Goal: Check status: Check status

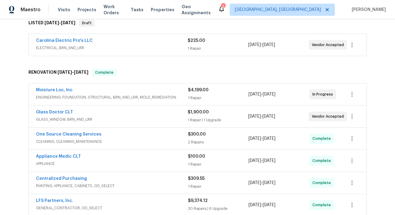
scroll to position [103, 0]
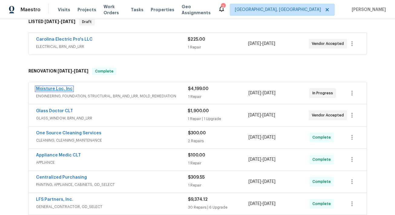
click at [60, 89] on link "Moisture Loc, Inc" at bounding box center [54, 89] width 37 height 4
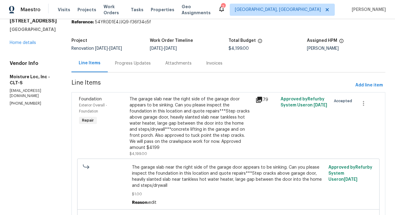
scroll to position [30, 0]
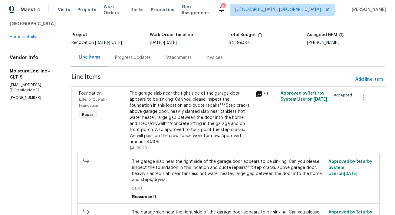
click at [134, 58] on div "Progress Updates" at bounding box center [133, 57] width 36 height 6
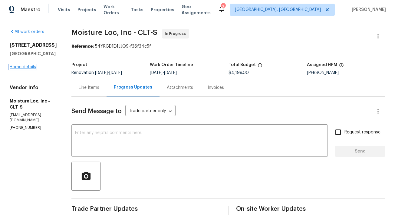
click at [29, 69] on link "Home details" at bounding box center [23, 67] width 26 height 4
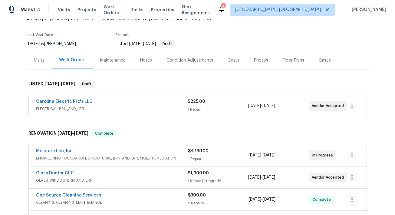
scroll to position [51, 0]
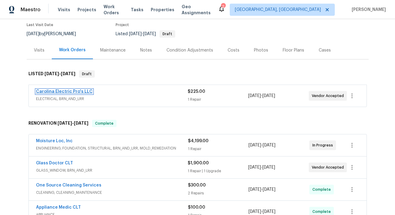
click at [83, 91] on link "Carolina Electric Pro's LLC" at bounding box center [64, 91] width 57 height 4
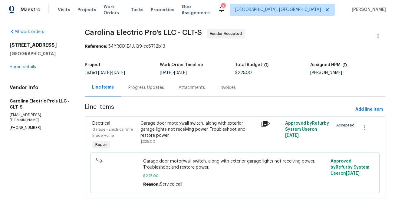
click at [140, 89] on div "Progress Updates" at bounding box center [146, 87] width 36 height 6
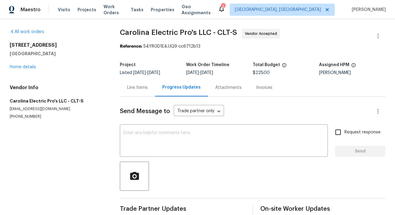
click at [23, 64] on div "[STREET_ADDRESS] Home details" at bounding box center [58, 56] width 96 height 28
click at [23, 68] on link "Home details" at bounding box center [23, 67] width 26 height 4
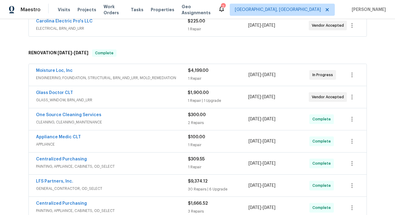
scroll to position [117, 0]
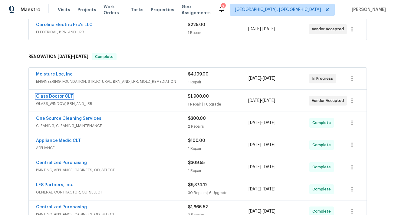
click at [61, 97] on link "Glass Doctor CLT" at bounding box center [54, 96] width 37 height 4
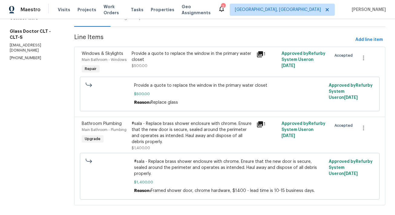
scroll to position [72, 0]
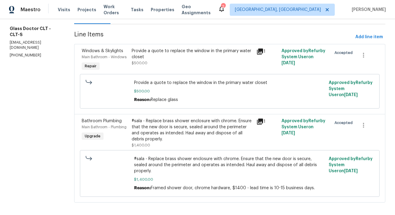
click at [260, 121] on icon at bounding box center [260, 121] width 6 height 6
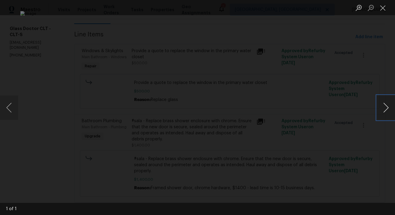
click at [382, 107] on button "Next image" at bounding box center [386, 107] width 18 height 24
click at [384, 10] on button "Close lightbox" at bounding box center [383, 7] width 12 height 11
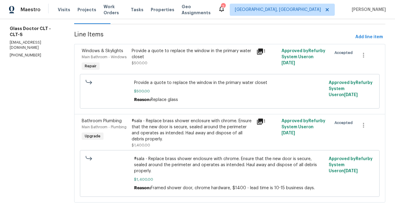
click at [258, 51] on icon at bounding box center [260, 51] width 6 height 6
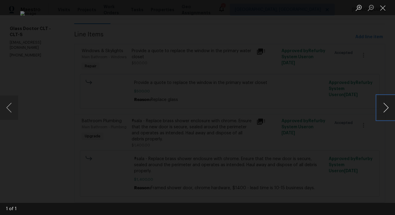
click at [386, 103] on button "Next image" at bounding box center [386, 107] width 18 height 24
click at [355, 72] on div "Lightbox" at bounding box center [197, 107] width 395 height 215
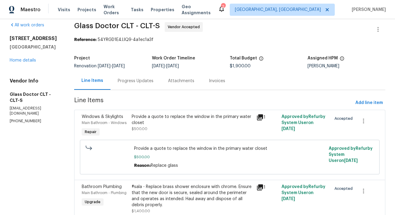
scroll to position [2, 0]
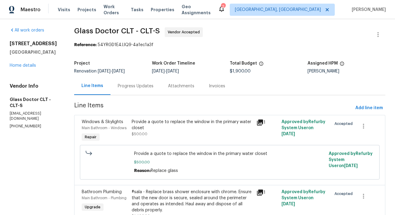
click at [149, 85] on div "Progress Updates" at bounding box center [136, 86] width 36 height 6
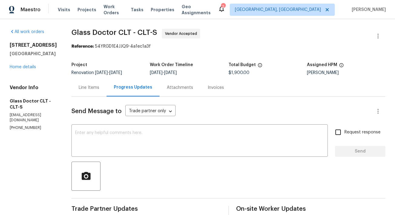
click at [173, 91] on div "Attachments" at bounding box center [179, 87] width 41 height 18
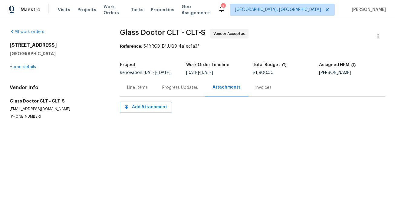
click at [172, 90] on div "Progress Updates" at bounding box center [180, 87] width 36 height 6
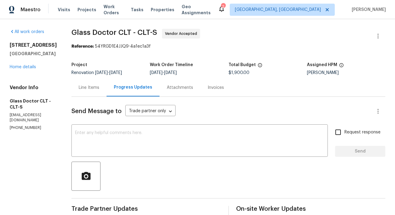
click at [83, 87] on div "Line Items" at bounding box center [89, 87] width 21 height 6
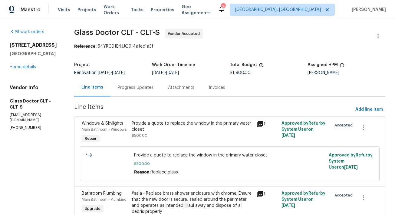
click at [261, 124] on icon at bounding box center [259, 123] width 7 height 7
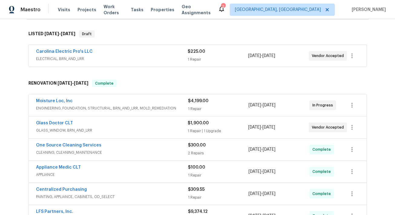
scroll to position [91, 0]
click at [63, 100] on link "Moisture Loc, Inc" at bounding box center [54, 100] width 37 height 4
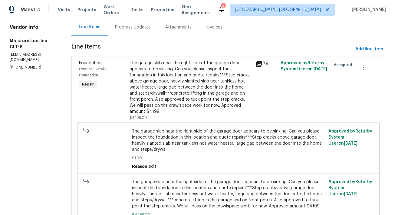
scroll to position [62, 0]
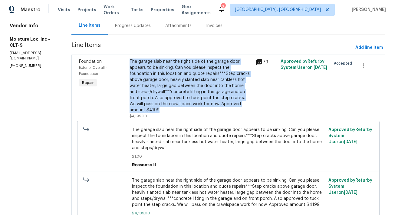
drag, startPoint x: 123, startPoint y: 60, endPoint x: 207, endPoint y: 105, distance: 95.1
click at [207, 105] on div "The garage slab near the right side of the garage door appears to be sinking. C…" at bounding box center [191, 89] width 126 height 64
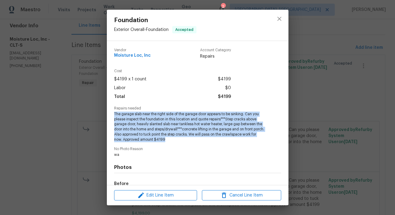
drag, startPoint x: 114, startPoint y: 113, endPoint x: 188, endPoint y: 138, distance: 77.8
click at [188, 138] on span "The garage slab near the right side of the garage door appears to be sinking. C…" at bounding box center [189, 126] width 150 height 31
copy span "The garage slab near the right side of the garage door appears to be sinking. C…"
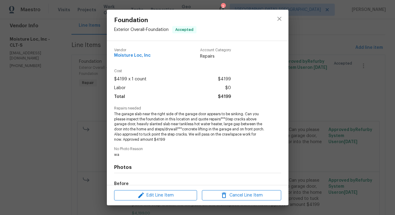
click at [314, 40] on div "Foundation Exterior Overall - Foundation Accepted Vendor Moisture Loc, Inc Acco…" at bounding box center [197, 107] width 395 height 215
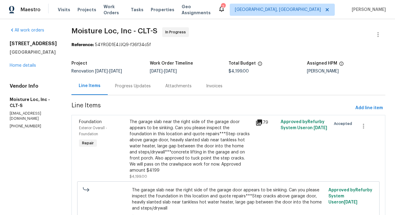
scroll to position [0, 0]
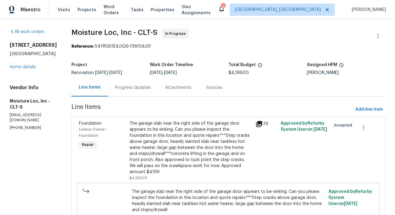
click at [118, 86] on div "Progress Updates" at bounding box center [133, 87] width 36 height 6
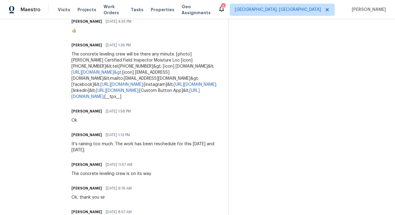
scroll to position [248, 0]
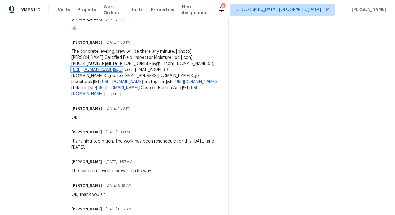
click at [122, 67] on link "[URL][DOMAIN_NAME]&gt;" at bounding box center [96, 69] width 51 height 4
click at [122, 87] on link "[URL][DOMAIN_NAME];" at bounding box center [117, 88] width 43 height 4
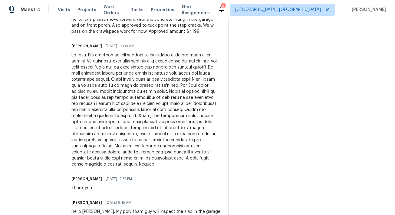
scroll to position [878, 0]
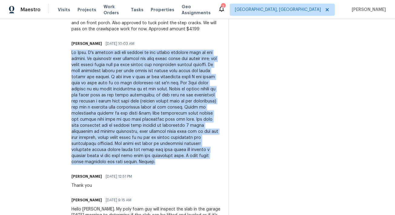
drag, startPoint x: 66, startPoint y: 83, endPoint x: 156, endPoint y: 185, distance: 135.7
click at [156, 165] on div at bounding box center [145, 107] width 149 height 115
copy div "Hi Alex. I'm quoting you the lifting on the sunken concrete slab in the garage.…"
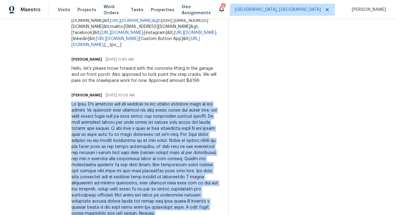
scroll to position [793, 0]
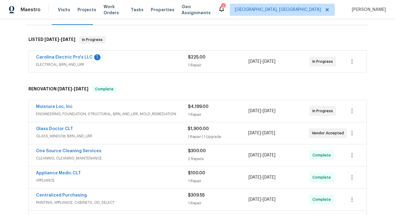
scroll to position [85, 0]
click at [57, 107] on link "Moisture Loc, Inc" at bounding box center [54, 106] width 37 height 4
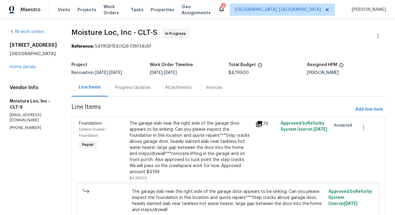
click at [256, 123] on icon at bounding box center [259, 124] width 6 height 6
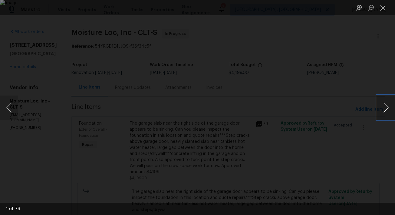
click at [385, 109] on button "Next image" at bounding box center [386, 107] width 18 height 24
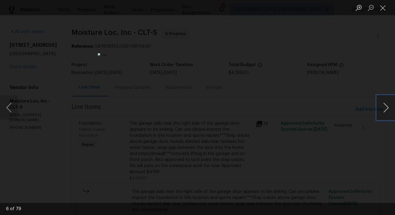
click at [385, 109] on button "Next image" at bounding box center [386, 107] width 18 height 24
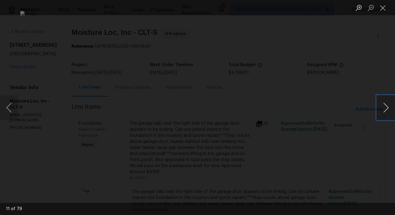
click at [385, 109] on button "Next image" at bounding box center [386, 107] width 18 height 24
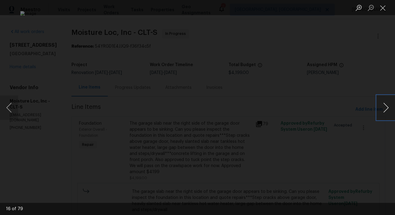
click at [385, 109] on button "Next image" at bounding box center [386, 107] width 18 height 24
click at [11, 107] on button "Previous image" at bounding box center [9, 107] width 18 height 24
click at [383, 110] on button "Next image" at bounding box center [386, 107] width 18 height 24
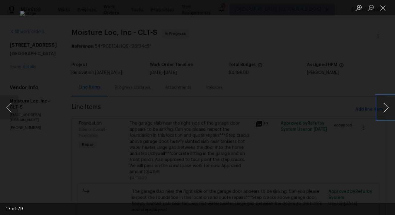
click at [383, 110] on button "Next image" at bounding box center [386, 107] width 18 height 24
click at [384, 110] on button "Next image" at bounding box center [386, 107] width 18 height 24
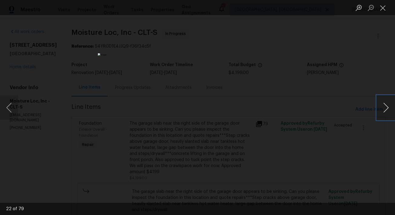
click at [384, 110] on button "Next image" at bounding box center [386, 107] width 18 height 24
click at [377, 113] on button "Next image" at bounding box center [386, 107] width 18 height 24
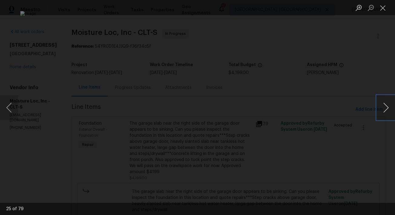
click at [377, 113] on button "Next image" at bounding box center [386, 107] width 18 height 24
click at [385, 114] on button "Next image" at bounding box center [386, 107] width 18 height 24
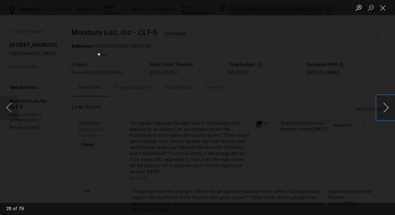
click at [385, 114] on button "Next image" at bounding box center [386, 107] width 18 height 24
click at [380, 113] on button "Next image" at bounding box center [386, 107] width 18 height 24
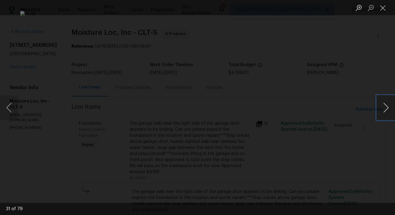
click at [380, 113] on button "Next image" at bounding box center [386, 107] width 18 height 24
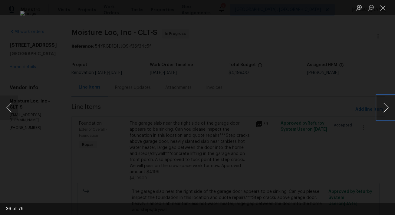
click at [380, 113] on button "Next image" at bounding box center [386, 107] width 18 height 24
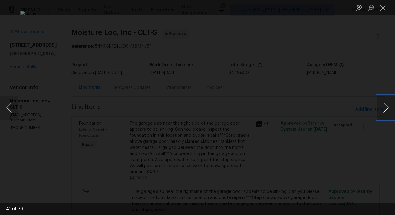
click at [380, 113] on button "Next image" at bounding box center [386, 107] width 18 height 24
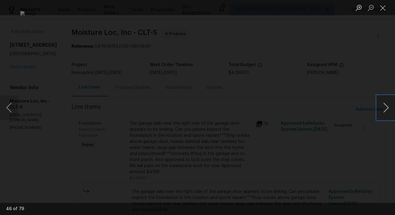
click at [380, 113] on button "Next image" at bounding box center [386, 107] width 18 height 24
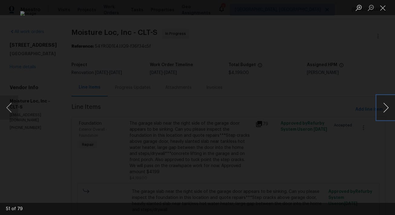
click at [380, 113] on button "Next image" at bounding box center [386, 107] width 18 height 24
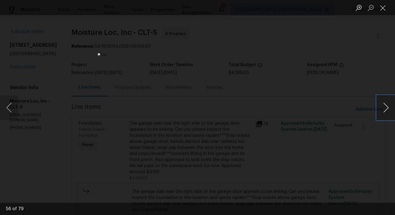
click at [380, 113] on button "Next image" at bounding box center [386, 107] width 18 height 24
click at [382, 111] on button "Next image" at bounding box center [386, 107] width 18 height 24
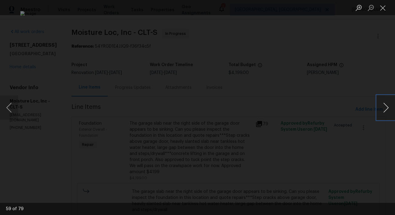
click at [382, 111] on button "Next image" at bounding box center [386, 107] width 18 height 24
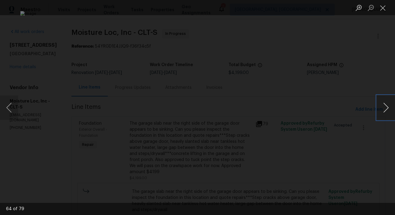
click at [382, 111] on button "Next image" at bounding box center [386, 107] width 18 height 24
click at [386, 107] on button "Next image" at bounding box center [386, 107] width 18 height 24
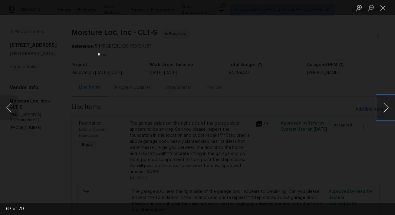
click at [386, 107] on button "Next image" at bounding box center [386, 107] width 18 height 24
click at [386, 110] on button "Next image" at bounding box center [386, 107] width 18 height 24
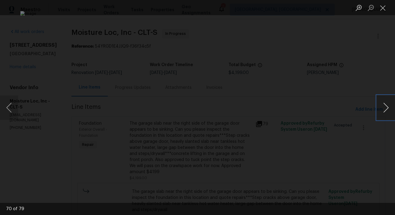
click at [386, 110] on button "Next image" at bounding box center [386, 107] width 18 height 24
click at [380, 102] on button "Next image" at bounding box center [386, 107] width 18 height 24
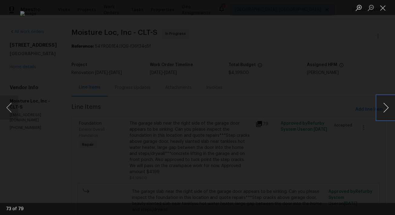
click at [380, 102] on button "Next image" at bounding box center [386, 107] width 18 height 24
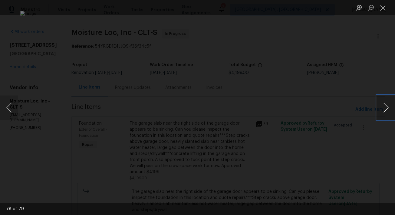
click at [380, 102] on button "Next image" at bounding box center [386, 107] width 18 height 24
click at [387, 107] on button "Next image" at bounding box center [386, 107] width 18 height 24
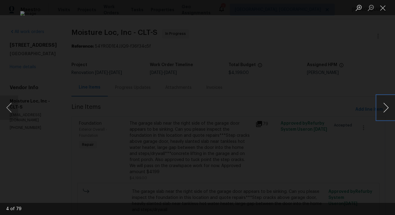
click at [382, 112] on button "Next image" at bounding box center [386, 107] width 18 height 24
click at [388, 111] on button "Next image" at bounding box center [386, 107] width 18 height 24
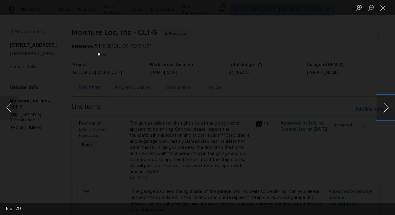
click at [388, 111] on button "Next image" at bounding box center [386, 107] width 18 height 24
click at [31, 108] on div "Lightbox" at bounding box center [197, 107] width 395 height 215
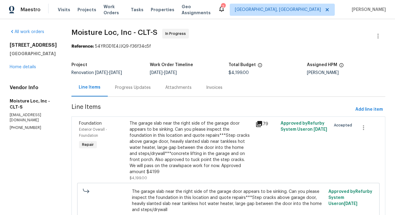
click at [130, 87] on div "Progress Updates" at bounding box center [133, 87] width 36 height 6
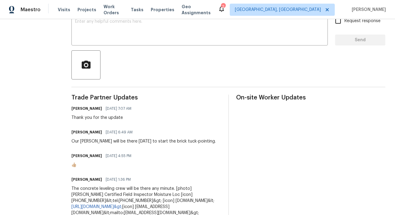
scroll to position [110, 0]
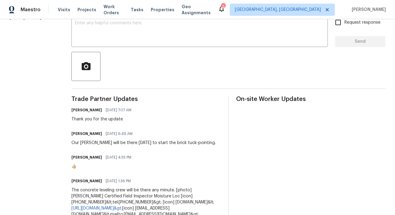
drag, startPoint x: 65, startPoint y: 143, endPoint x: 210, endPoint y: 139, distance: 145.3
click at [210, 139] on div "Carlos Juez 08/14/2025 6:49 AM Our mason will be there today to start the brick…" at bounding box center [145, 137] width 149 height 16
click at [195, 145] on div "Carlos Juez 08/14/2025 6:49 AM Our mason will be there today to start the brick…" at bounding box center [145, 137] width 149 height 16
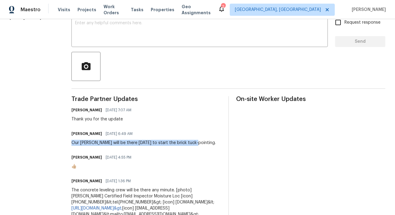
drag, startPoint x: 66, startPoint y: 141, endPoint x: 189, endPoint y: 144, distance: 122.9
click at [189, 144] on div "Carlos Juez 08/14/2025 6:49 AM Our mason will be there today to start the brick…" at bounding box center [145, 137] width 149 height 16
copy div "Our [PERSON_NAME] will be there [DATE] to start the brick tuck-pointing."
click at [153, 143] on div "Our [PERSON_NAME] will be there [DATE] to start the brick tuck-pointing." at bounding box center [143, 142] width 144 height 6
drag, startPoint x: 148, startPoint y: 142, endPoint x: 186, endPoint y: 142, distance: 38.1
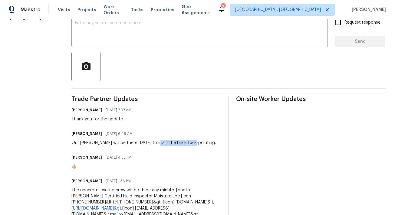
click at [186, 142] on div "Our [PERSON_NAME] will be there [DATE] to start the brick tuck-pointing." at bounding box center [143, 142] width 144 height 6
copy div "brick tuck-pointing"
